Goal: Task Accomplishment & Management: Manage account settings

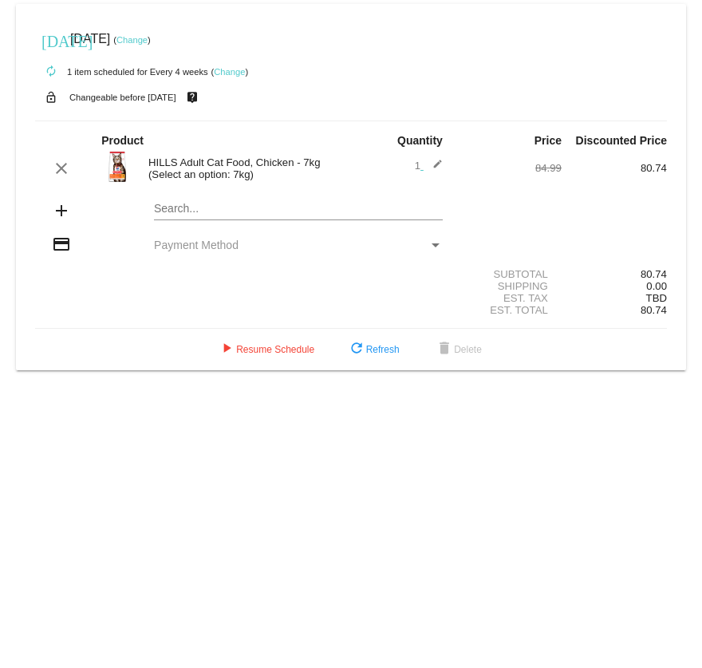
click at [229, 73] on link "Change" at bounding box center [229, 72] width 31 height 10
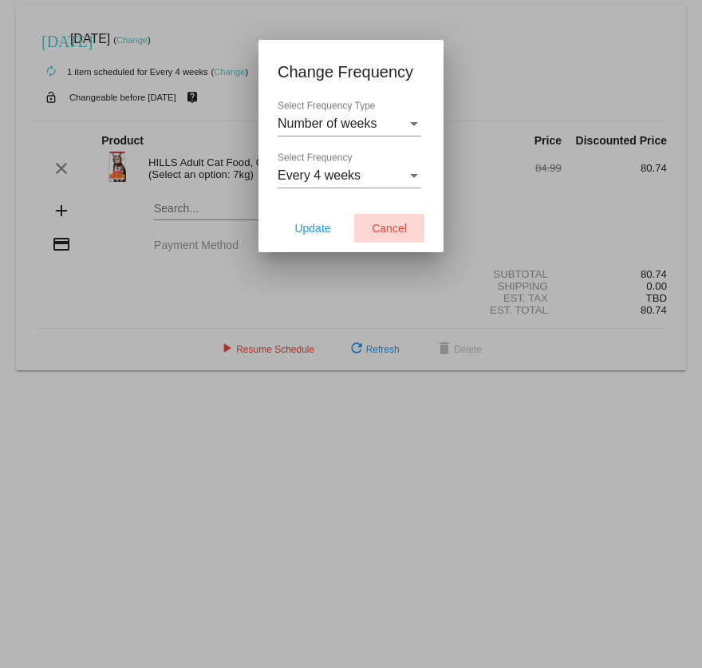
click at [399, 220] on button "Cancel" at bounding box center [389, 228] width 70 height 29
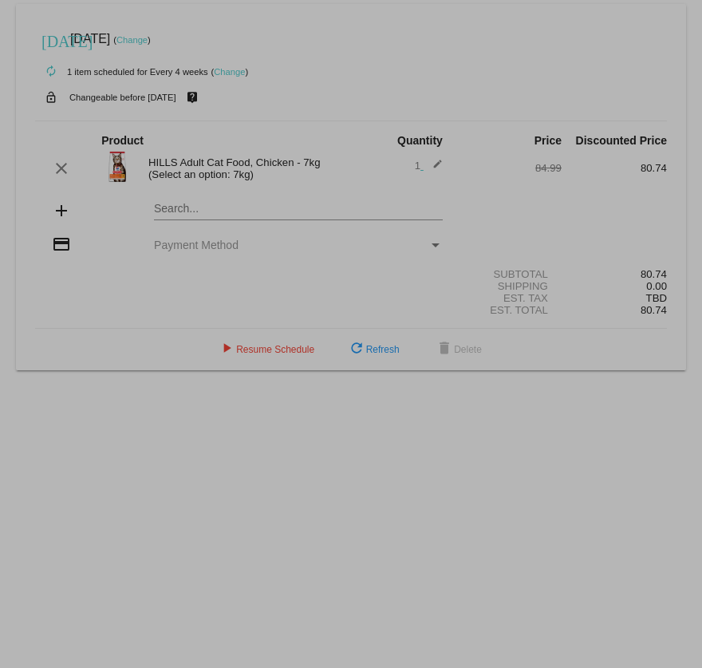
click at [399, 267] on button "Cancel" at bounding box center [389, 281] width 70 height 29
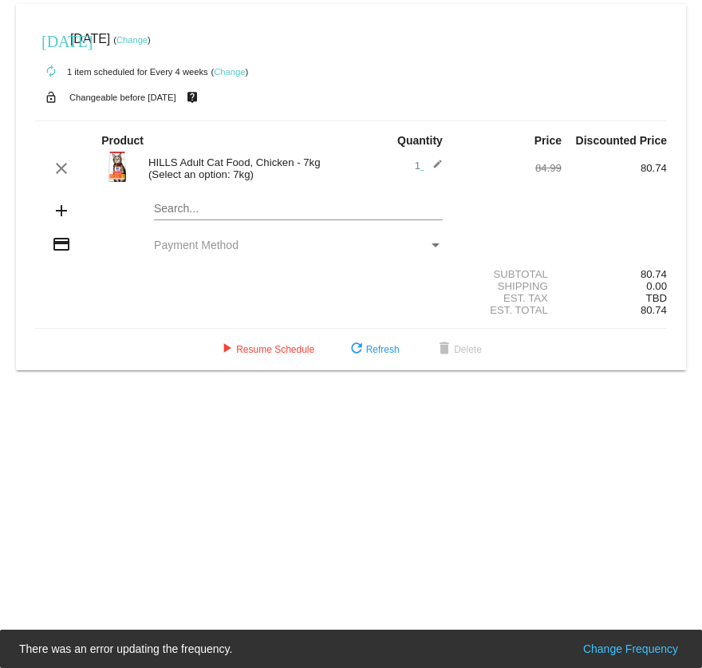
click at [148, 37] on link "Change" at bounding box center [131, 40] width 31 height 10
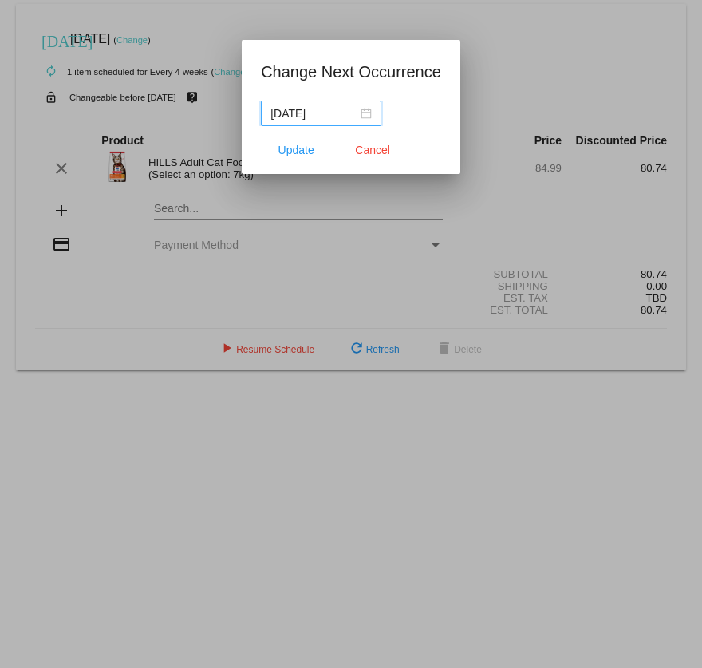
click at [368, 113] on div "[DATE]" at bounding box center [320, 114] width 101 height 18
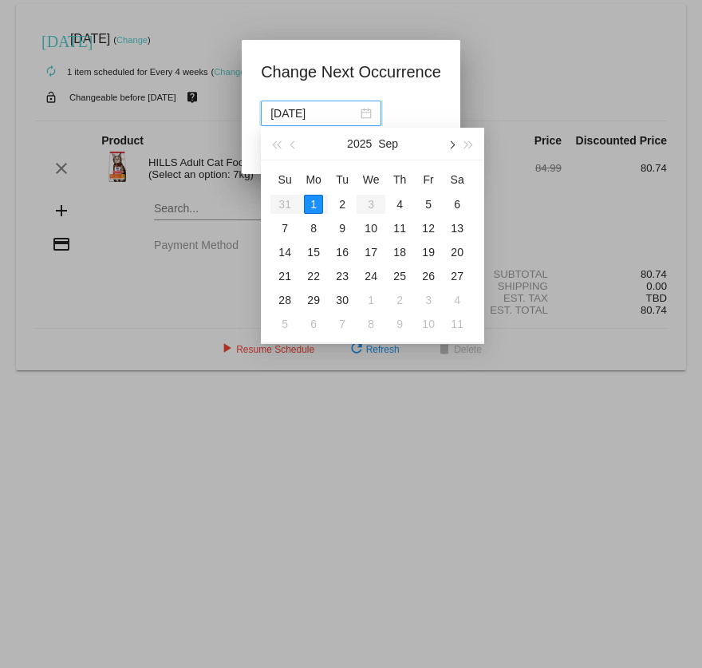
click at [452, 144] on span "button" at bounding box center [452, 145] width 8 height 8
click at [457, 207] on div "1" at bounding box center [457, 204] width 19 height 19
type input "[DATE]"
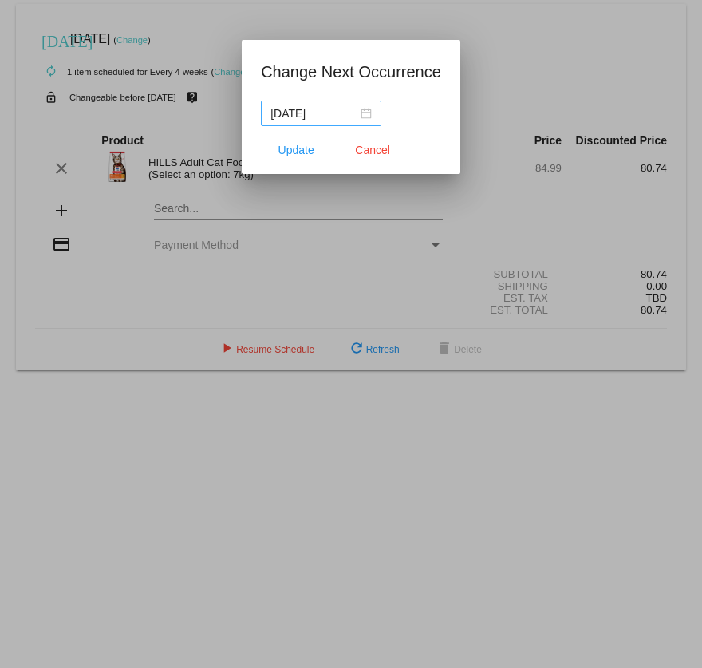
click at [369, 113] on div "[DATE]" at bounding box center [320, 114] width 101 height 18
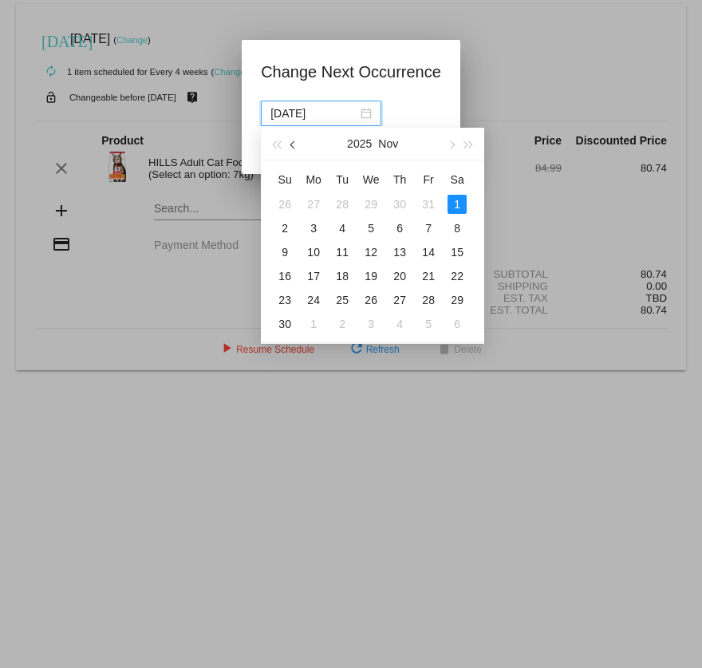
click at [294, 144] on span "button" at bounding box center [294, 145] width 8 height 8
click at [452, 141] on button "button" at bounding box center [451, 144] width 18 height 32
click at [290, 146] on span "button" at bounding box center [294, 145] width 8 height 8
click at [448, 144] on span "button" at bounding box center [452, 145] width 8 height 8
click at [460, 208] on div "1" at bounding box center [457, 204] width 19 height 19
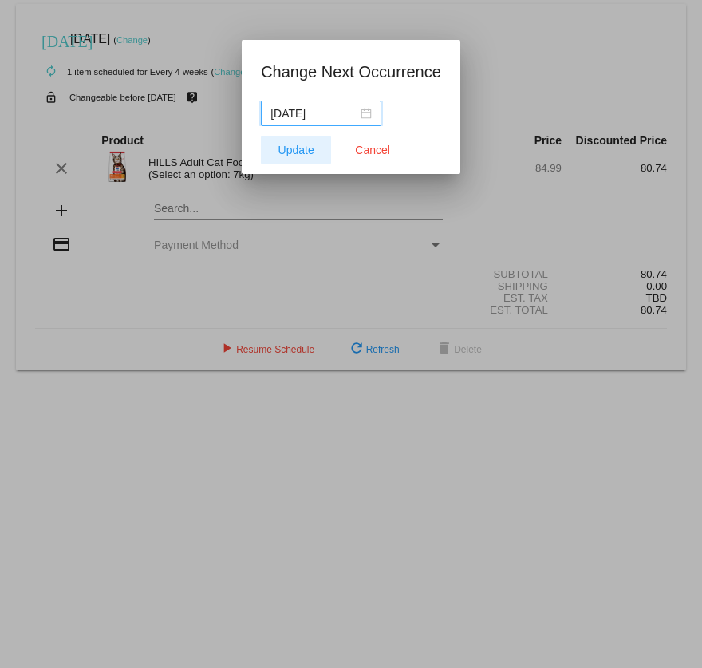
click at [294, 151] on span "Update" at bounding box center [296, 150] width 36 height 13
